Goal: Task Accomplishment & Management: Use online tool/utility

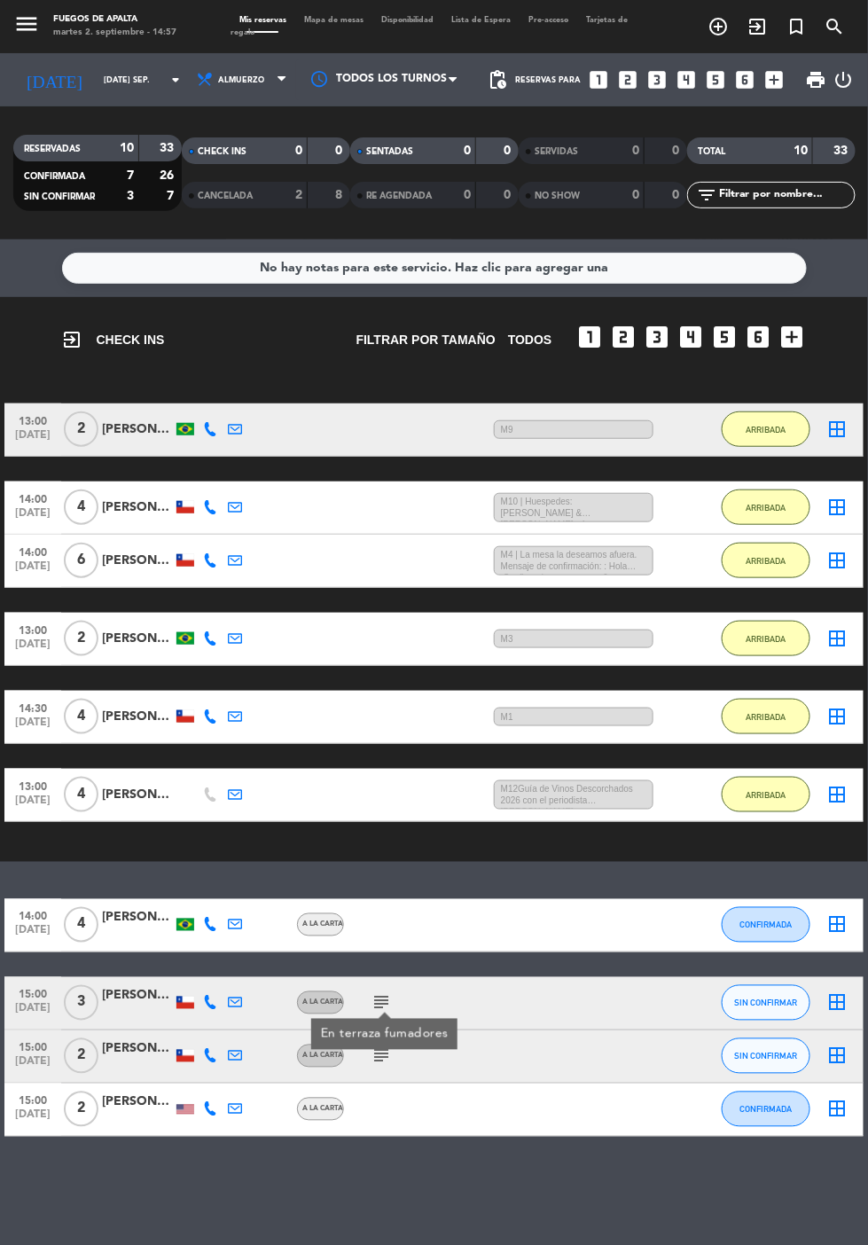
scroll to position [109, 0]
click at [837, 992] on icon "border_all" at bounding box center [836, 1002] width 21 height 21
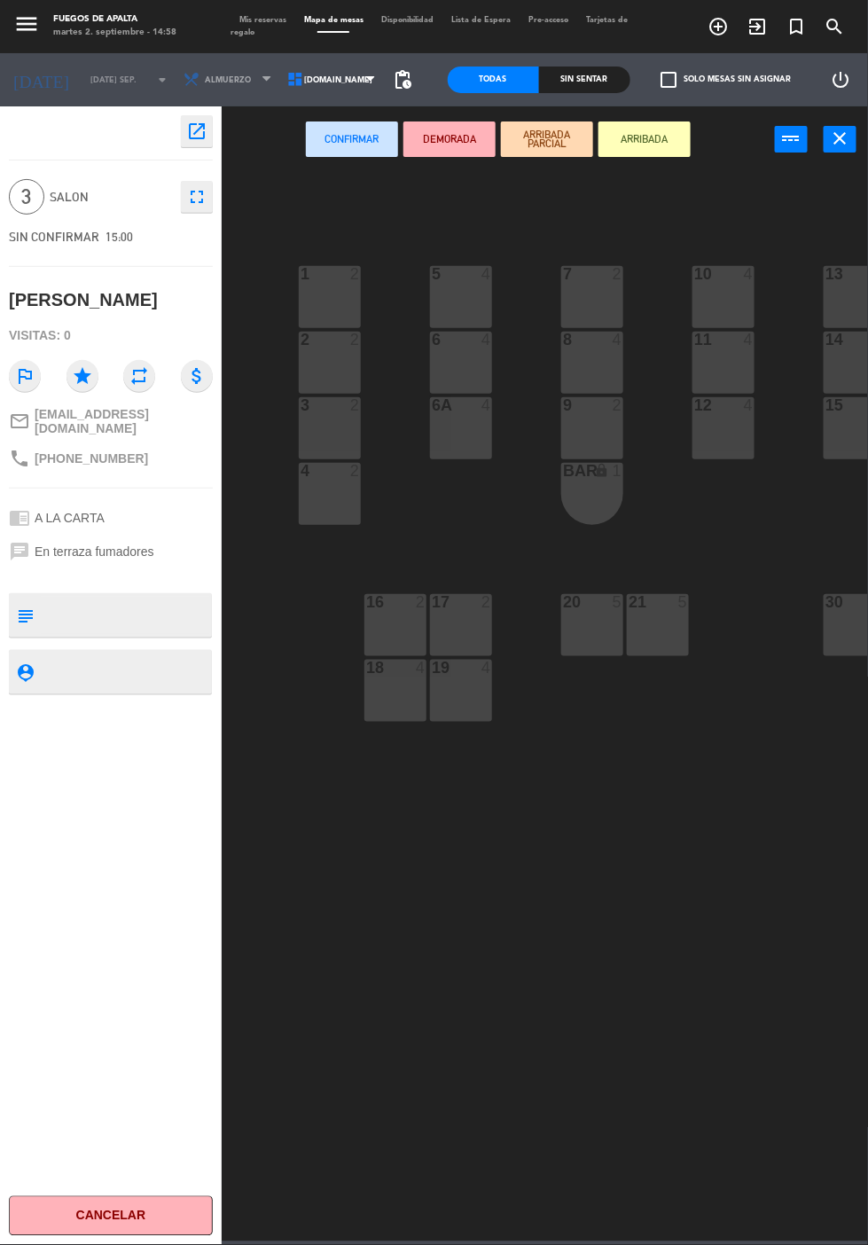
click at [114, 597] on textarea at bounding box center [125, 615] width 169 height 37
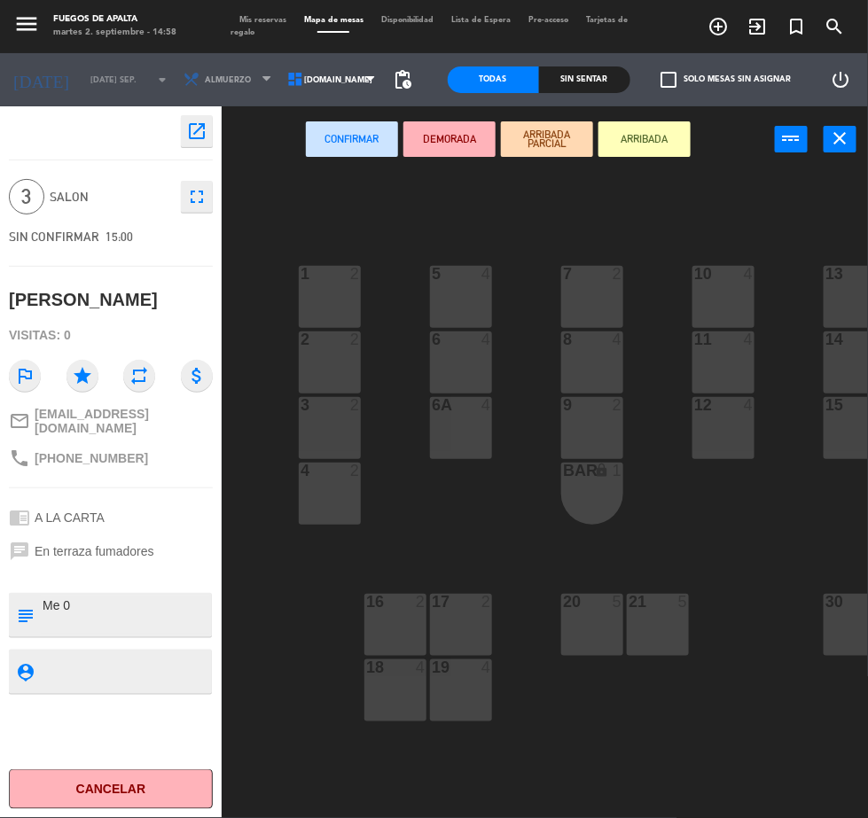
type textarea "Me 00"
type textarea "M20"
click at [660, 141] on button "ARRIBADA" at bounding box center [645, 138] width 92 height 35
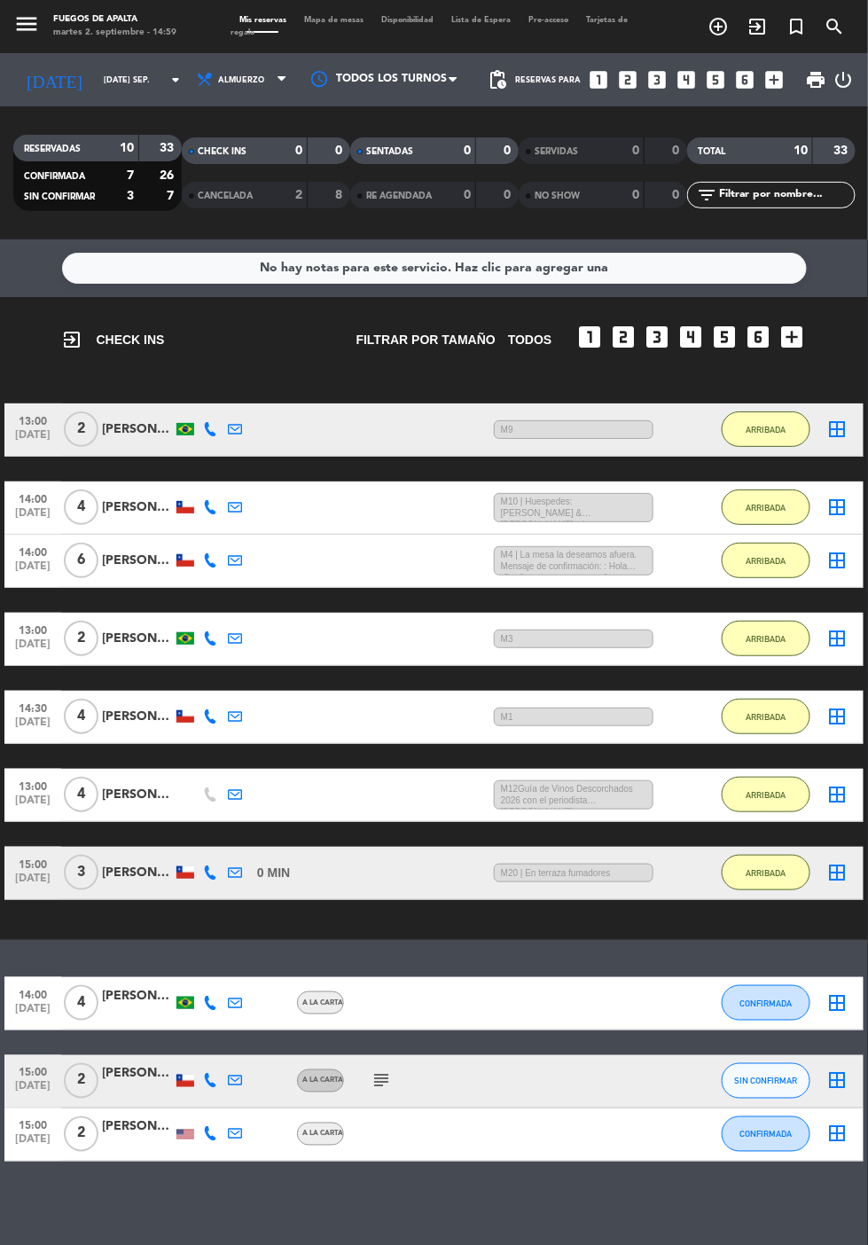
click at [834, 992] on icon "border_all" at bounding box center [836, 1002] width 21 height 21
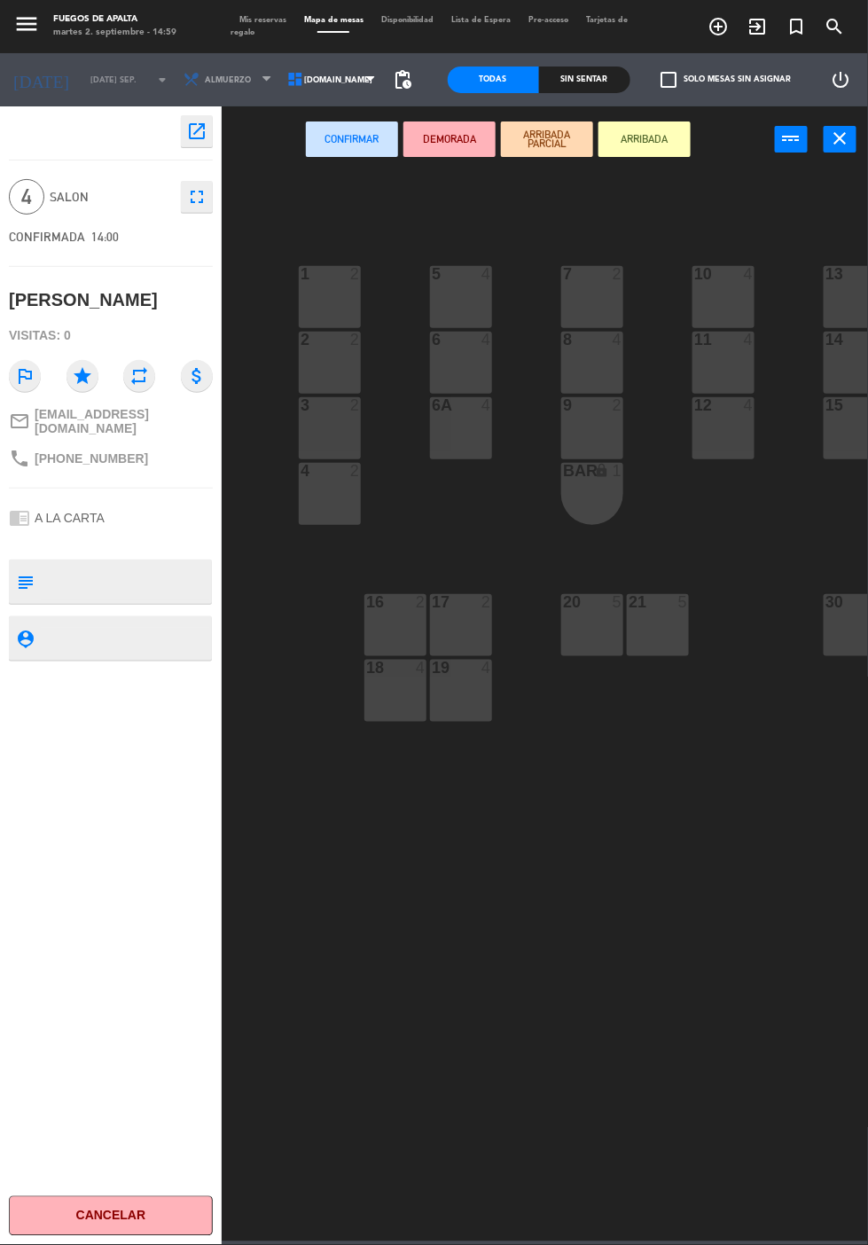
click at [112, 1219] on button "Cancelar" at bounding box center [111, 1216] width 204 height 40
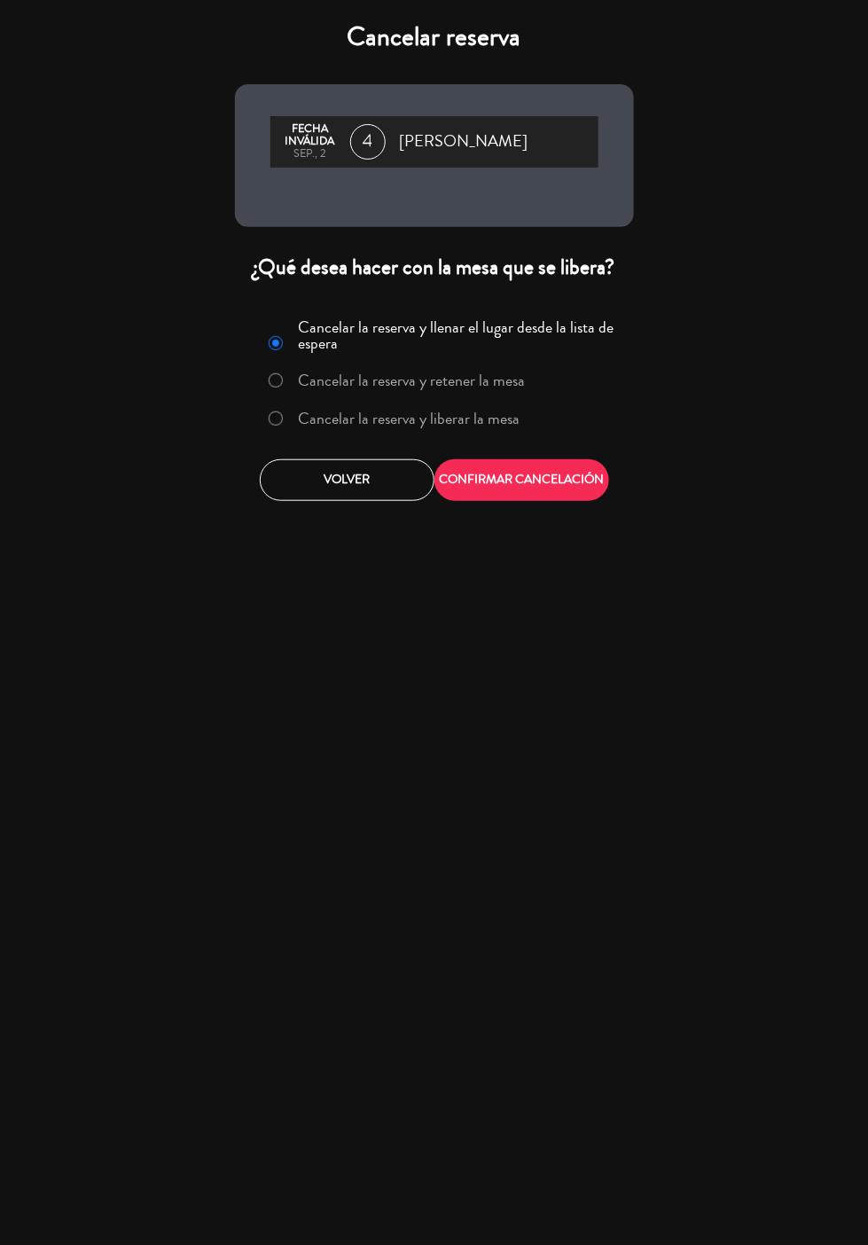
click at [286, 403] on label "Cancelar la reserva y liberar la mesa" at bounding box center [395, 419] width 270 height 32
click at [527, 459] on button "CONFIRMAR CANCELACIÓN" at bounding box center [521, 480] width 175 height 42
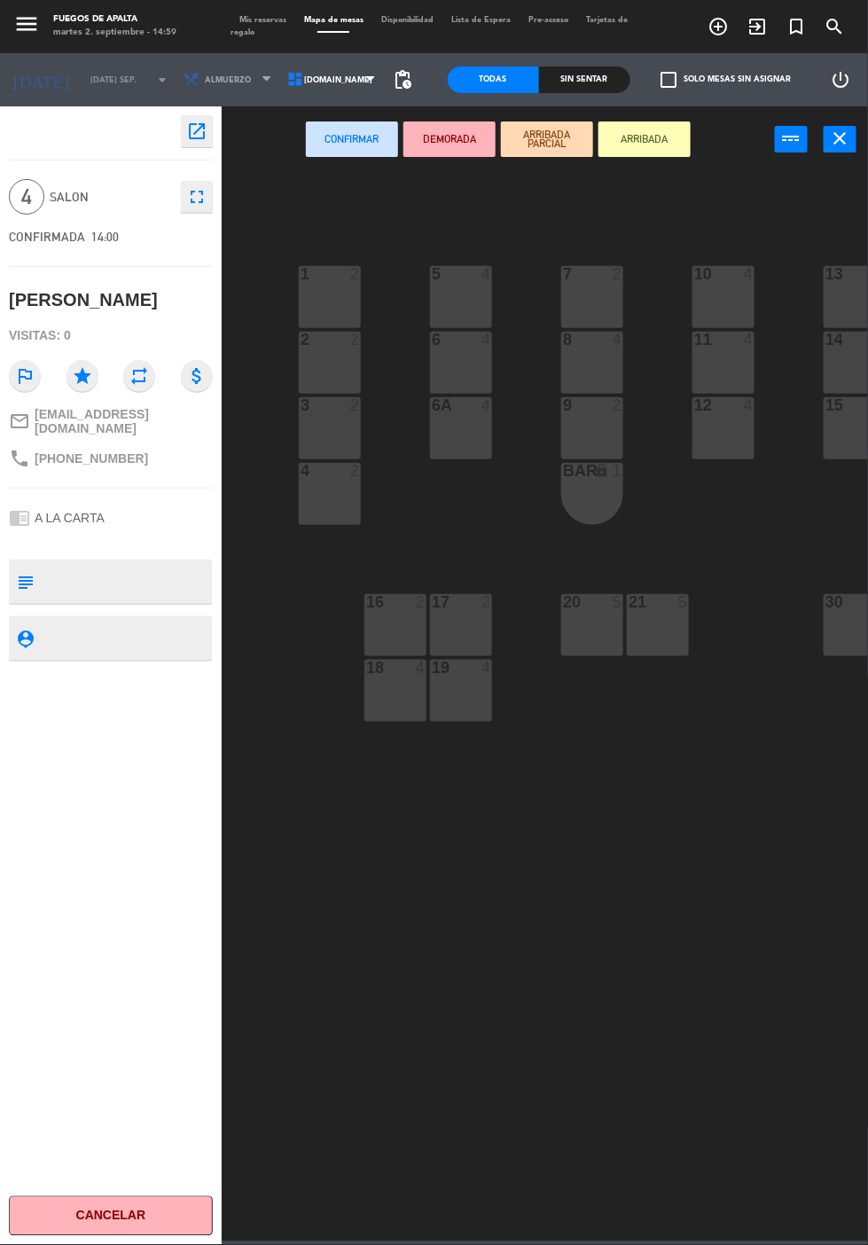
click at [845, 146] on icon "close" at bounding box center [840, 138] width 21 height 21
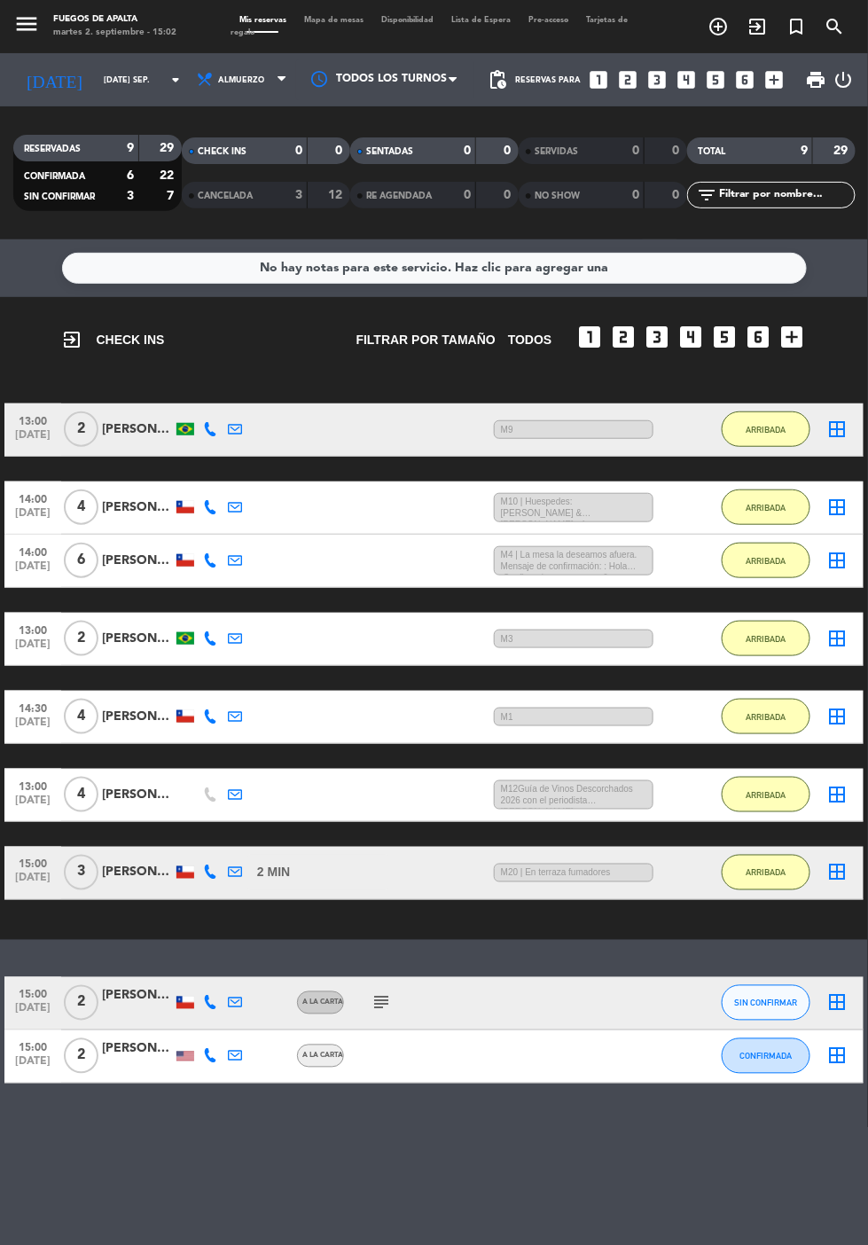
click at [382, 992] on icon "subject" at bounding box center [381, 1002] width 21 height 21
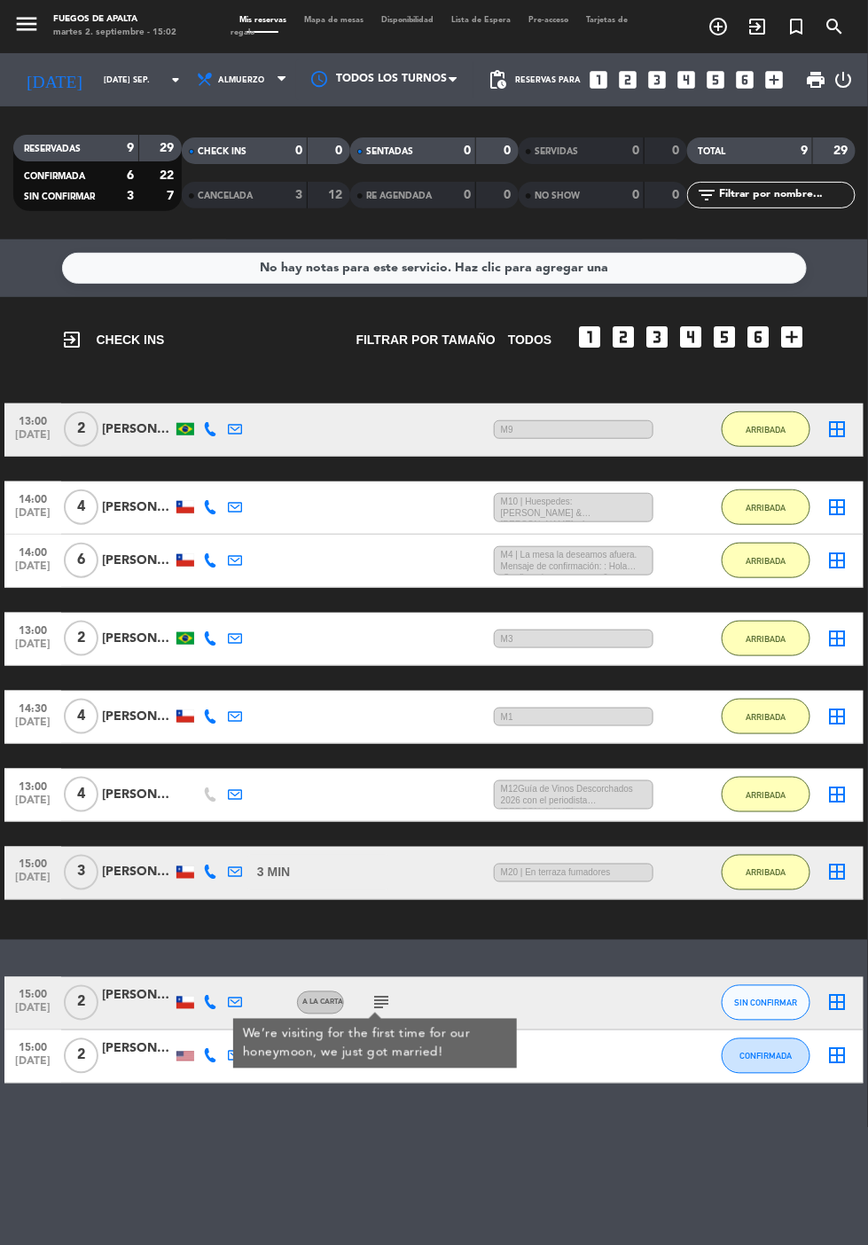
click at [834, 992] on icon "border_all" at bounding box center [836, 1002] width 21 height 21
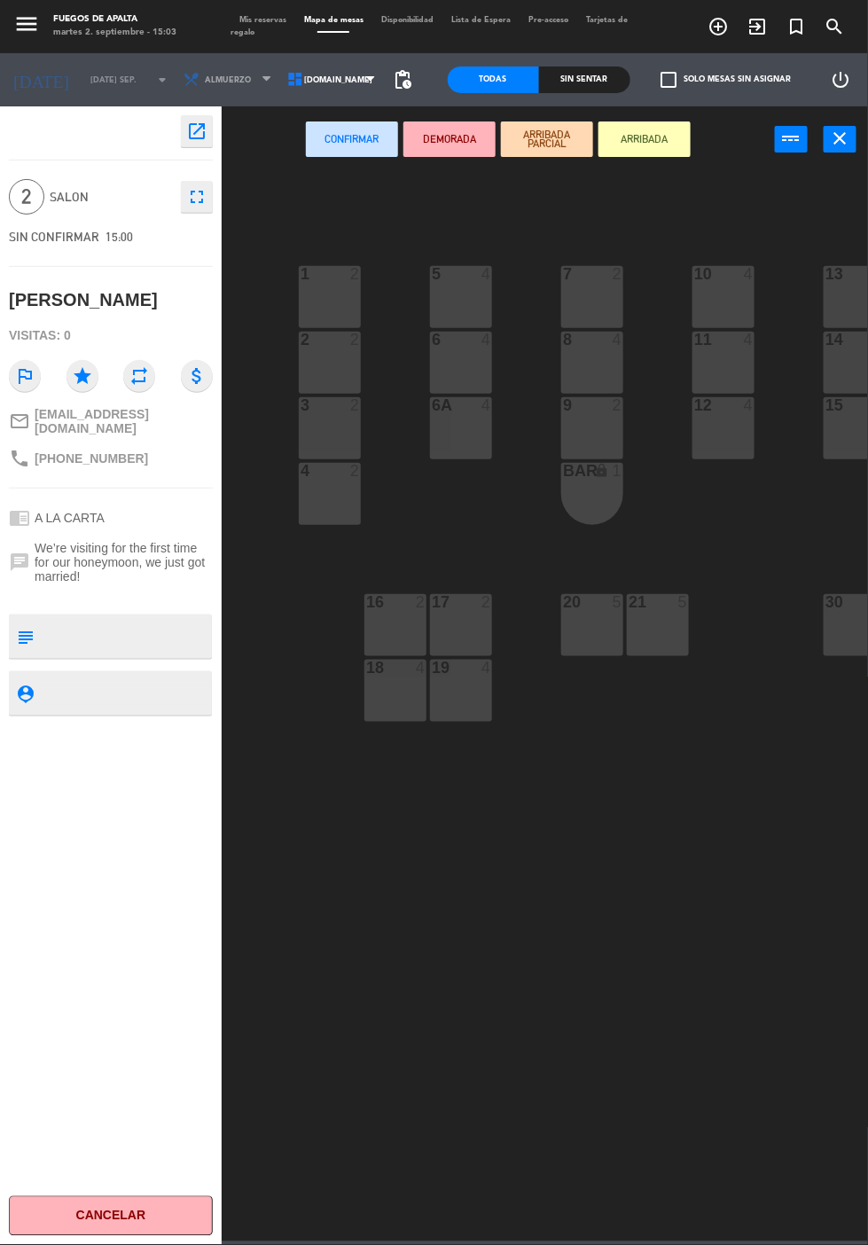
click at [115, 618] on textarea at bounding box center [125, 636] width 169 height 37
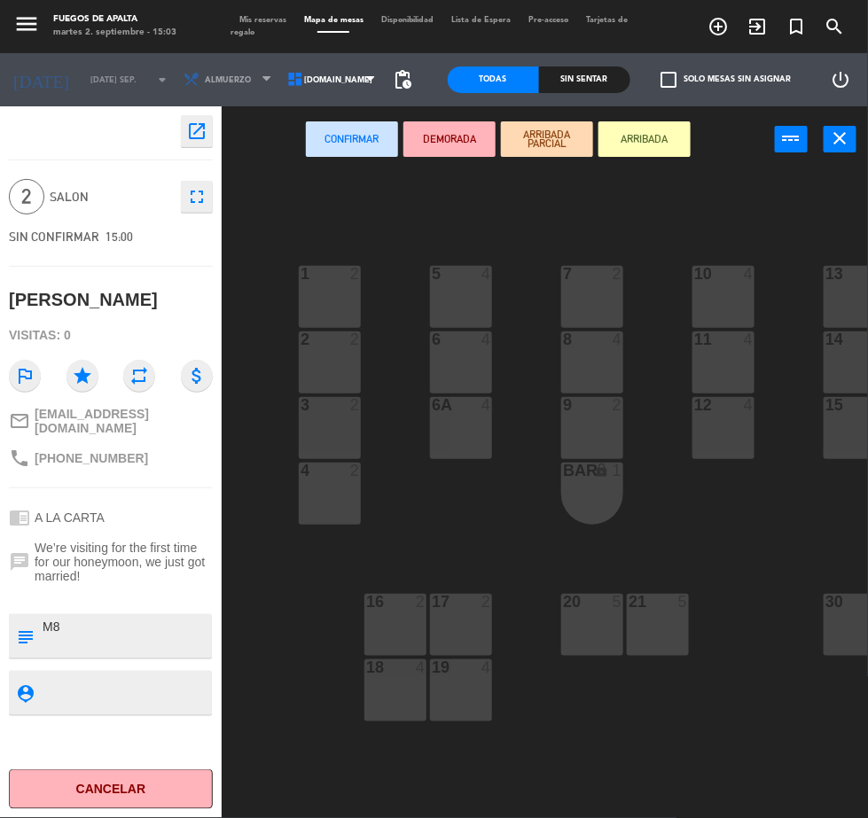
type textarea "M8"
click at [658, 137] on button "ARRIBADA" at bounding box center [645, 138] width 92 height 35
